Goal: Information Seeking & Learning: Learn about a topic

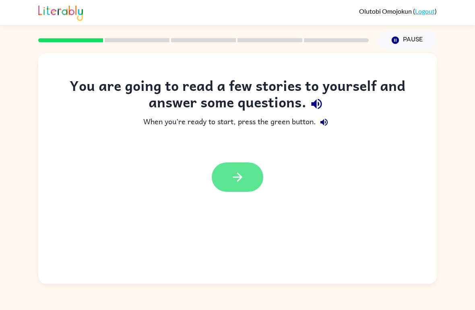
click at [256, 181] on button "button" at bounding box center [237, 176] width 51 height 29
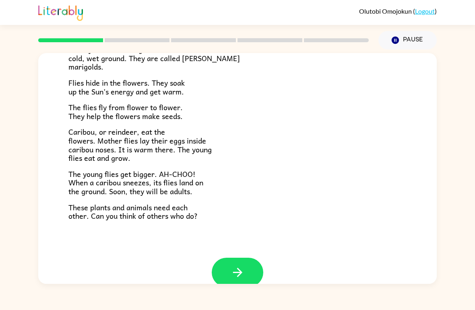
scroll to position [149, 0]
click at [239, 266] on icon "button" at bounding box center [237, 273] width 14 height 14
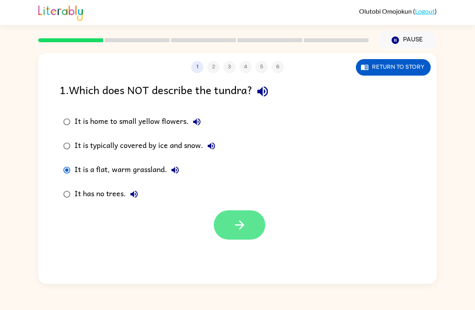
click at [248, 220] on button "button" at bounding box center [239, 224] width 51 height 29
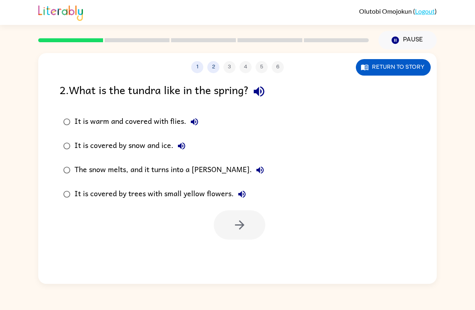
click at [76, 35] on div at bounding box center [203, 40] width 340 height 28
click at [406, 64] on button "Return to story" at bounding box center [393, 67] width 75 height 16
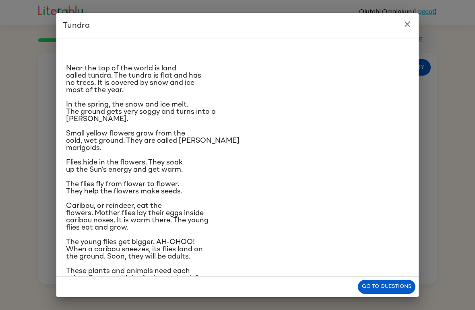
click at [413, 20] on button "close" at bounding box center [407, 24] width 16 height 16
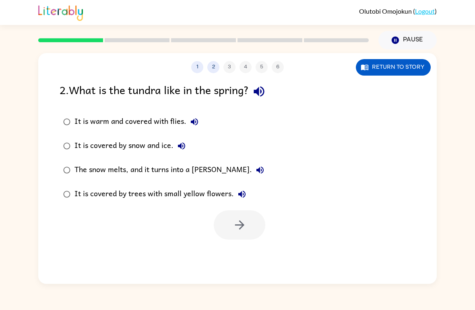
click at [191, 178] on div "The snow melts, and it turns into a [PERSON_NAME]." at bounding box center [170, 170] width 193 height 16
click at [247, 224] on button "button" at bounding box center [239, 224] width 51 height 29
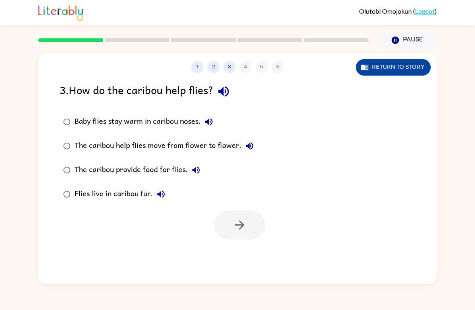
click at [392, 67] on button "Return to story" at bounding box center [393, 67] width 75 height 16
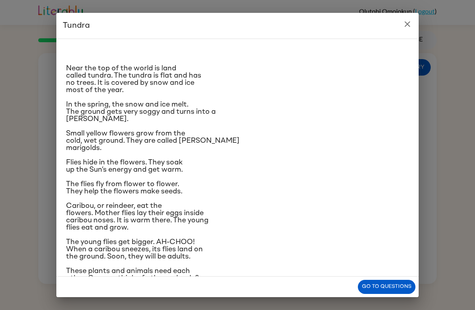
click at [394, 301] on div "Tundra Near the top of the world is land called tundra. The tundra is flat and …" at bounding box center [237, 155] width 475 height 310
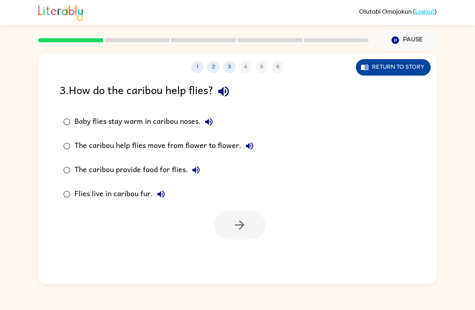
click at [409, 63] on button "Return to story" at bounding box center [393, 67] width 75 height 16
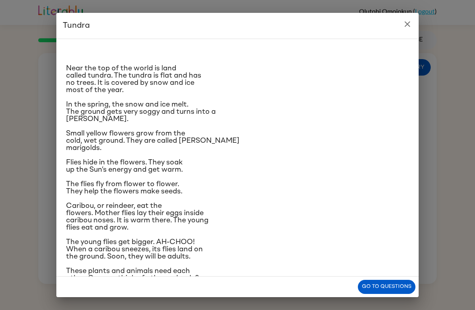
click at [404, 231] on p "Caribou, or reindeer, eat the flowers. Mother flies lay their eggs inside carib…" at bounding box center [237, 216] width 343 height 29
click at [397, 280] on button "Go to questions" at bounding box center [387, 287] width 58 height 14
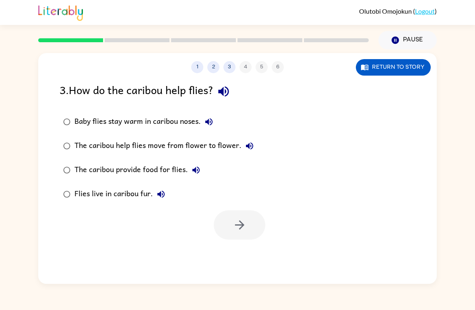
click at [193, 110] on label "Baby flies stay warm in caribou noses." at bounding box center [158, 122] width 206 height 24
click at [252, 218] on button "button" at bounding box center [239, 224] width 51 height 29
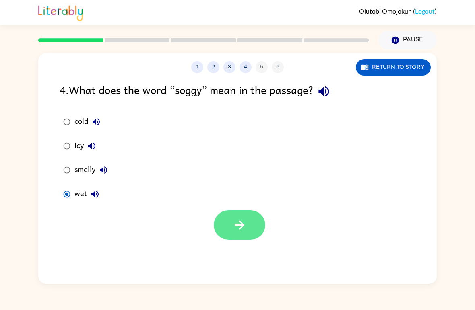
click at [243, 215] on button "button" at bounding box center [239, 224] width 51 height 29
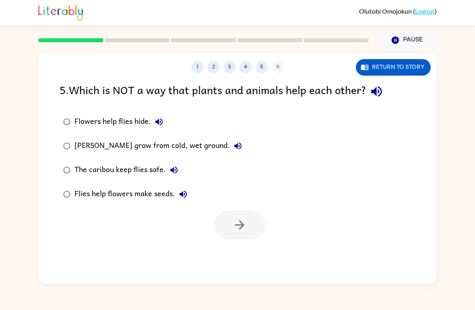
click at [134, 113] on label "Flowers help flies hide." at bounding box center [152, 122] width 195 height 24
click at [246, 218] on icon "button" at bounding box center [239, 225] width 14 height 14
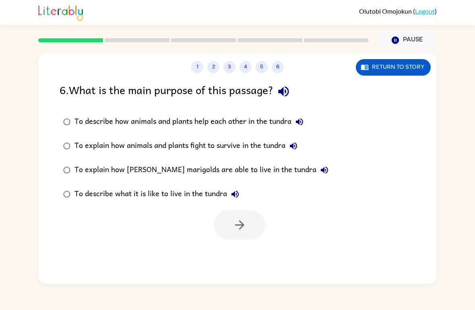
click at [191, 191] on div "To describe what it is like to live in the tundra" at bounding box center [158, 194] width 169 height 16
click at [234, 229] on icon "button" at bounding box center [239, 225] width 14 height 14
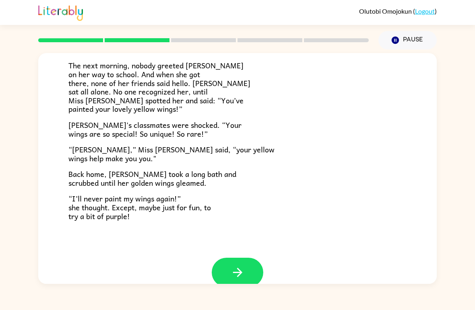
scroll to position [209, 0]
click at [241, 265] on icon "button" at bounding box center [237, 272] width 14 height 14
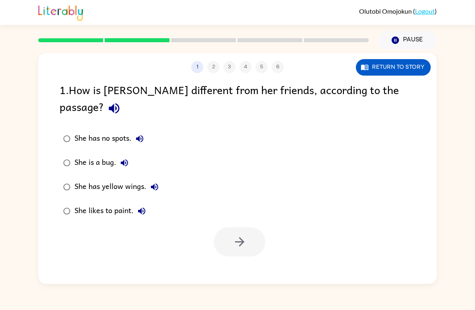
click at [150, 182] on icon "button" at bounding box center [155, 187] width 10 height 10
click at [80, 179] on div "She has yellow wings." at bounding box center [118, 187] width 88 height 16
click at [241, 235] on icon "button" at bounding box center [239, 242] width 14 height 14
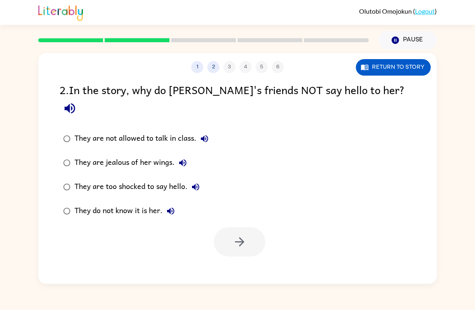
click at [152, 203] on div "They do not know it is her." at bounding box center [126, 211] width 104 height 16
click at [244, 235] on icon "button" at bounding box center [239, 242] width 14 height 14
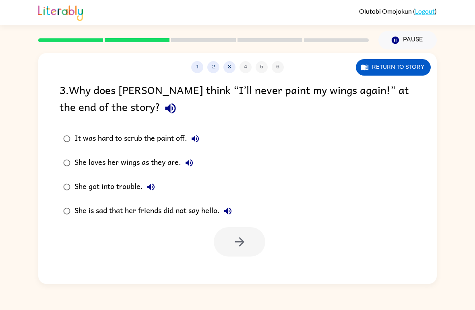
click at [183, 162] on button "She loves her wings as they are." at bounding box center [189, 163] width 16 height 16
click at [143, 151] on label "It was hard to scrub the paint off." at bounding box center [147, 139] width 185 height 24
click at [239, 247] on icon "button" at bounding box center [239, 242] width 14 height 14
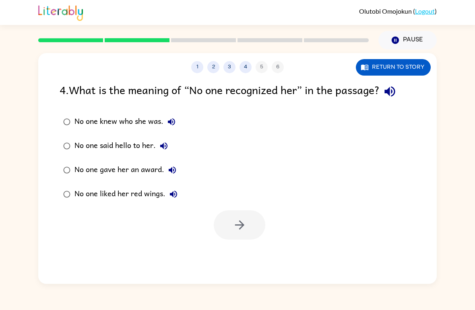
click at [132, 117] on div "No one knew who she was." at bounding box center [126, 122] width 105 height 16
click at [233, 234] on button "button" at bounding box center [239, 224] width 51 height 29
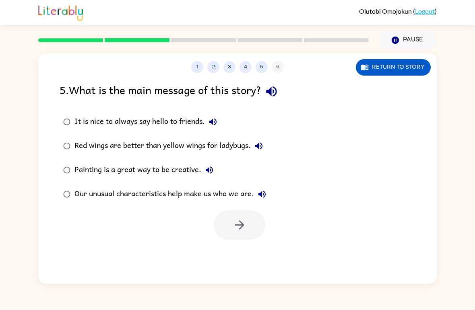
click at [198, 198] on div "Our unusual characteristics help make us who we are." at bounding box center [171, 194] width 195 height 16
click at [250, 226] on button "button" at bounding box center [239, 224] width 51 height 29
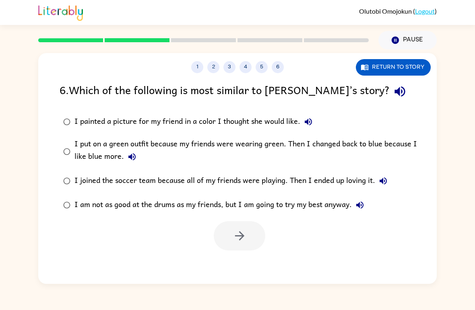
click at [175, 148] on div "I put on a green outfit because my friends were wearing green. Then I changed b…" at bounding box center [250, 151] width 352 height 27
click at [250, 236] on button "button" at bounding box center [239, 235] width 51 height 29
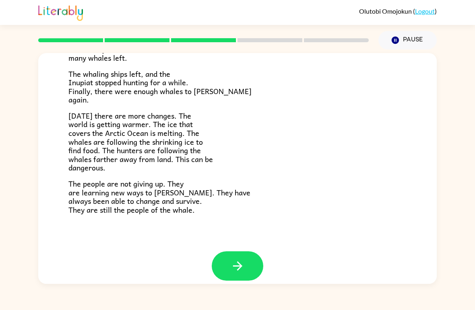
scroll to position [261, 0]
click at [236, 261] on icon "button" at bounding box center [237, 266] width 14 height 14
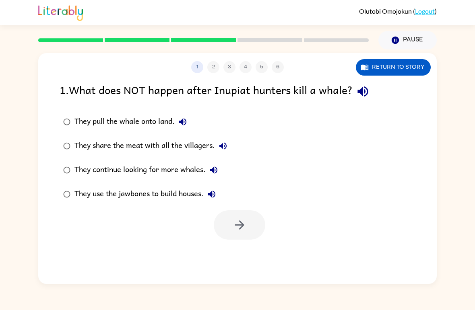
click at [156, 168] on div "They continue looking for more whales." at bounding box center [147, 170] width 147 height 16
click at [252, 228] on button "button" at bounding box center [239, 224] width 51 height 29
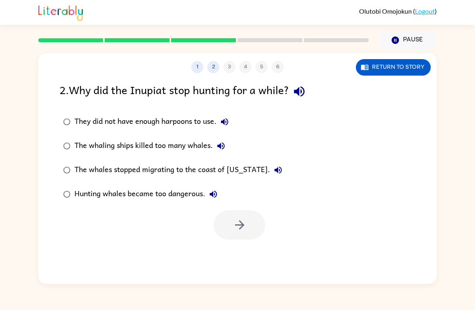
click at [204, 148] on div "The whaling ships killed too many whales." at bounding box center [151, 146] width 154 height 16
click at [236, 220] on icon "button" at bounding box center [239, 225] width 14 height 14
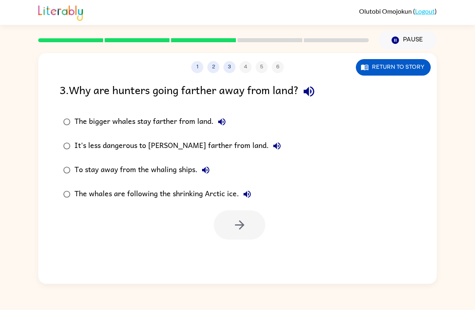
click at [201, 202] on div "The whales are following the shrinking Arctic ice." at bounding box center [164, 194] width 181 height 16
click at [243, 223] on icon "button" at bounding box center [239, 225] width 14 height 14
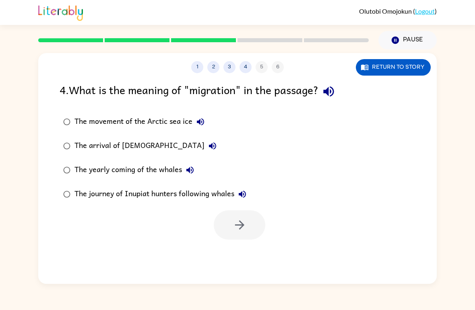
click at [158, 131] on label "The movement of the Arctic sea ice" at bounding box center [154, 122] width 199 height 24
click at [150, 144] on div "The arrival of [DEMOGRAPHIC_DATA]" at bounding box center [147, 146] width 146 height 16
click at [247, 233] on button "button" at bounding box center [239, 224] width 51 height 29
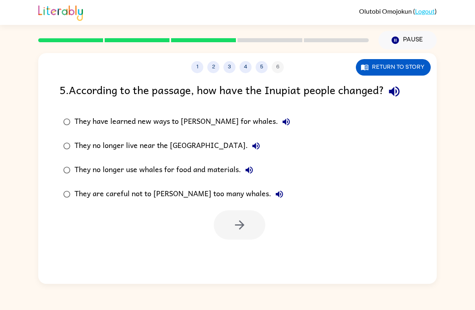
click at [210, 133] on label "They have learned new ways to [PERSON_NAME] for whales." at bounding box center [176, 122] width 243 height 24
click at [249, 223] on button "button" at bounding box center [239, 224] width 51 height 29
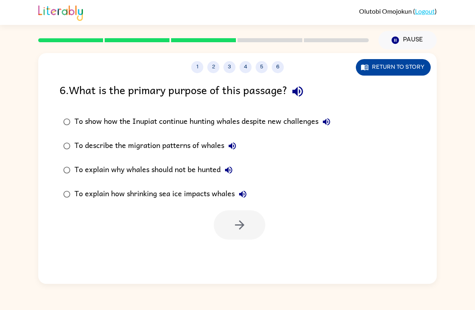
click at [385, 69] on button "Return to story" at bounding box center [393, 67] width 75 height 16
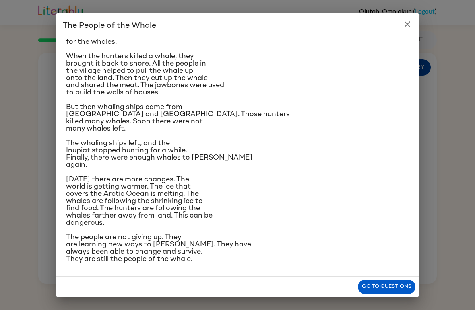
scroll to position [193, 0]
click at [382, 290] on button "Go to questions" at bounding box center [387, 287] width 58 height 14
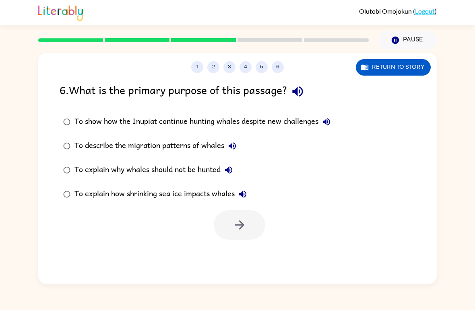
click at [129, 195] on div "To explain how shrinking sea ice impacts whales" at bounding box center [162, 194] width 176 height 16
click at [190, 171] on div "To explain why whales should not be hunted" at bounding box center [155, 170] width 162 height 16
click at [191, 153] on div "To describe the migration patterns of whales" at bounding box center [157, 146] width 166 height 16
click at [252, 121] on div "To show how the Inupiat continue hunting whales despite new challenges" at bounding box center [204, 122] width 260 height 16
click at [213, 167] on div "To explain why whales should not be hunted" at bounding box center [155, 170] width 162 height 16
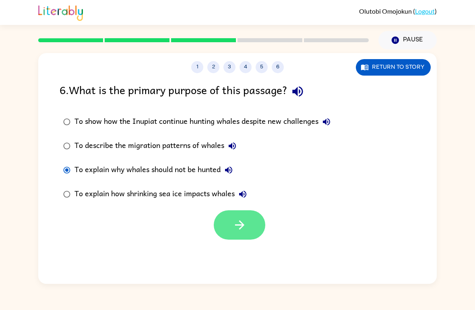
click at [245, 220] on icon "button" at bounding box center [239, 225] width 14 height 14
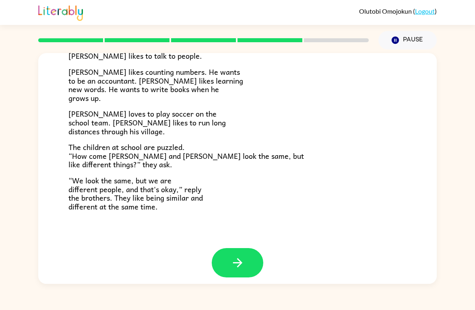
scroll to position [167, 0]
click at [234, 263] on icon "button" at bounding box center [237, 263] width 14 height 14
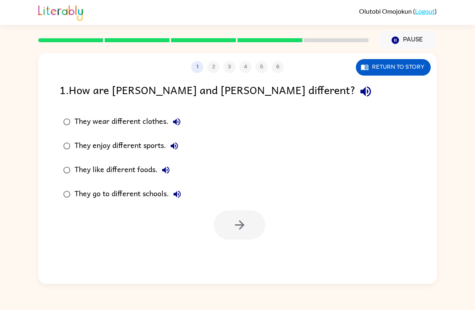
click at [146, 142] on div "They enjoy different sports." at bounding box center [128, 146] width 108 height 16
click at [255, 226] on button "button" at bounding box center [239, 224] width 51 height 29
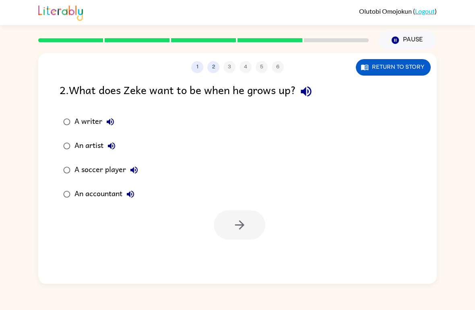
click at [254, 226] on div at bounding box center [239, 224] width 51 height 29
click at [385, 72] on button "Return to story" at bounding box center [393, 67] width 75 height 16
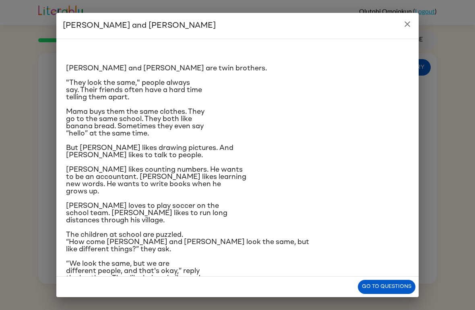
click at [396, 23] on h2 "[PERSON_NAME] and [PERSON_NAME]" at bounding box center [237, 26] width 362 height 26
click at [407, 24] on icon "close" at bounding box center [407, 24] width 6 height 6
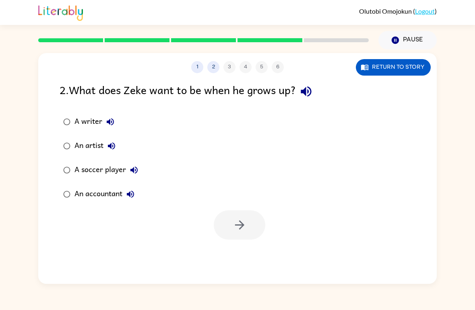
click at [95, 116] on div "A writer" at bounding box center [96, 122] width 44 height 16
click at [240, 227] on icon "button" at bounding box center [239, 225] width 14 height 14
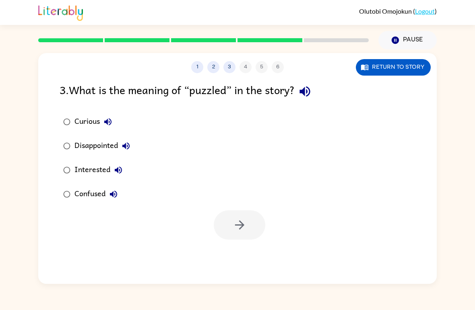
click at [93, 206] on label "Confused" at bounding box center [96, 194] width 83 height 24
click at [245, 226] on icon "button" at bounding box center [239, 225] width 14 height 14
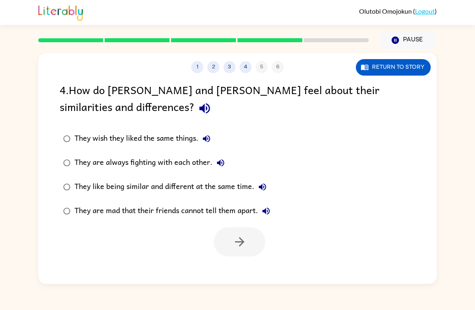
click at [217, 173] on label "They are always fighting with each other." at bounding box center [166, 163] width 223 height 24
click at [237, 254] on button "button" at bounding box center [239, 241] width 51 height 29
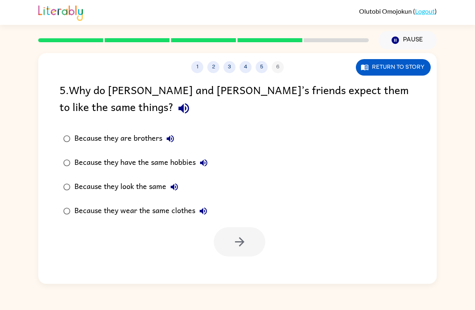
click at [159, 184] on div "Because they look the same" at bounding box center [128, 187] width 108 height 16
click at [249, 244] on button "button" at bounding box center [239, 241] width 51 height 29
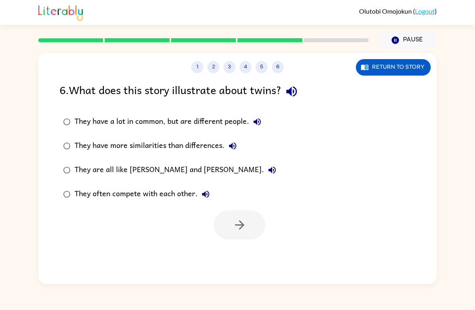
click at [212, 112] on label "They have a lot in common, but are different people." at bounding box center [169, 122] width 229 height 24
click at [243, 219] on icon "button" at bounding box center [239, 225] width 14 height 14
